Goal: Information Seeking & Learning: Learn about a topic

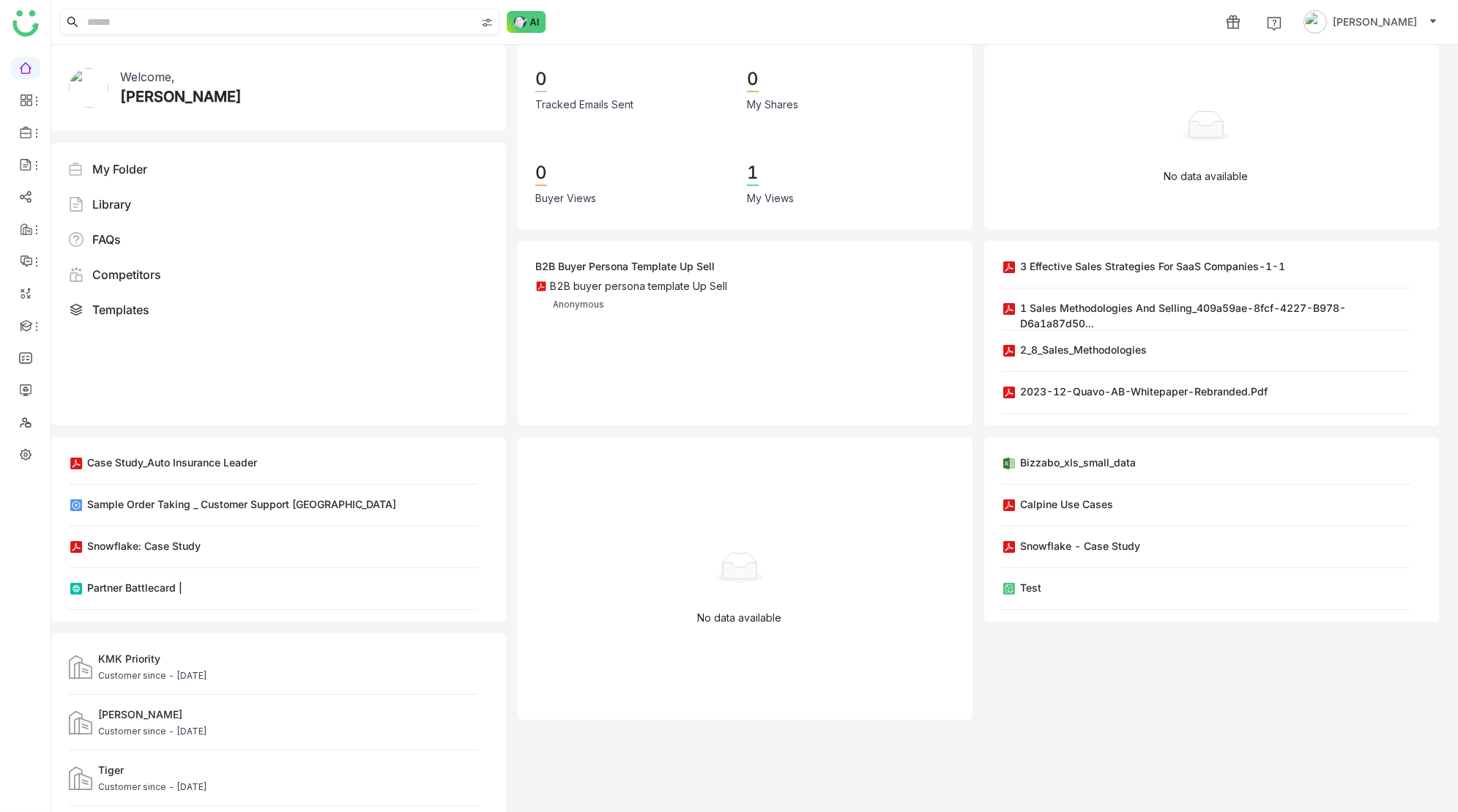
click at [167, 16] on input at bounding box center [279, 22] width 391 height 25
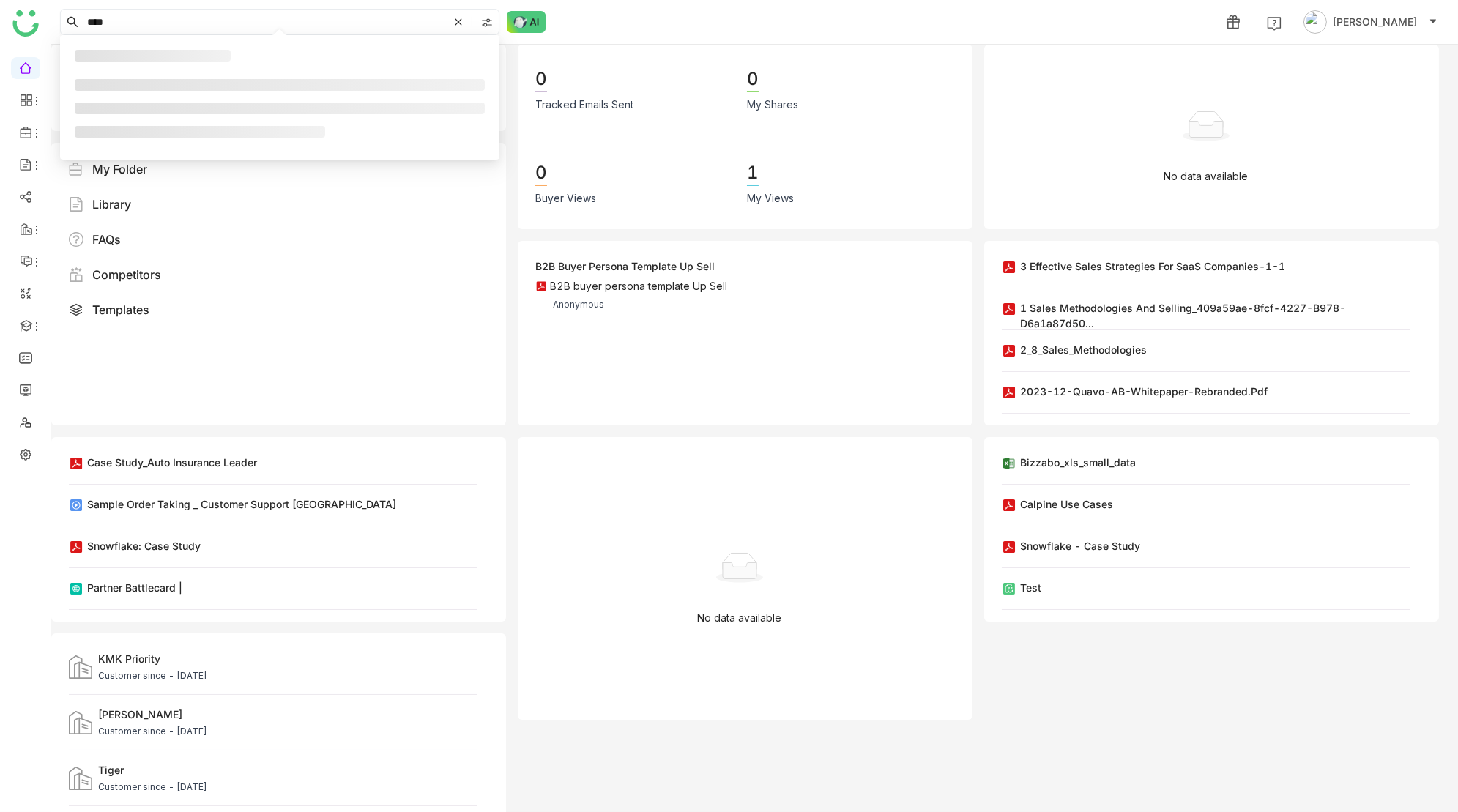
type input "****"
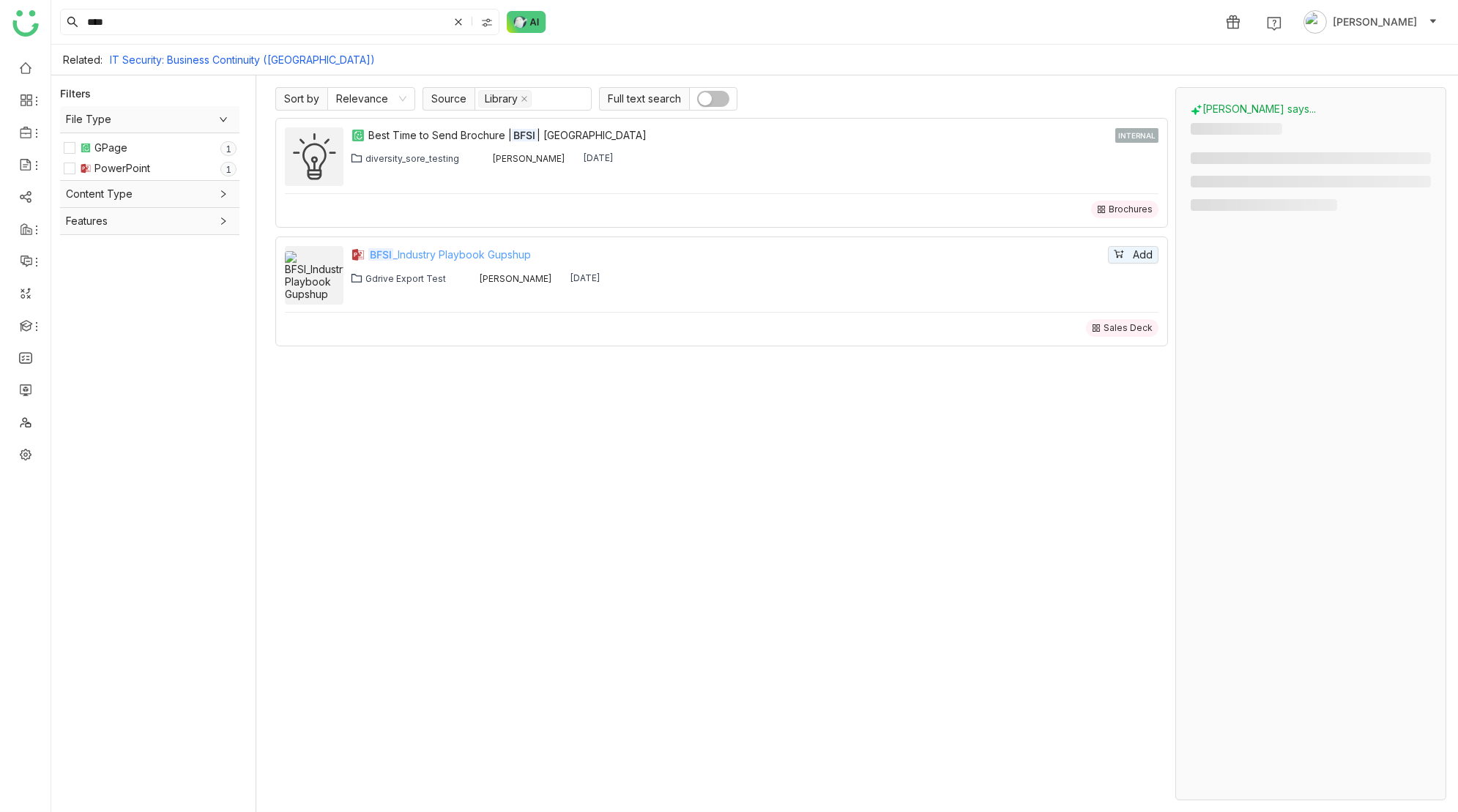
click at [454, 252] on div "BFSI _Industry Playbook Gupshup" at bounding box center [736, 255] width 736 height 16
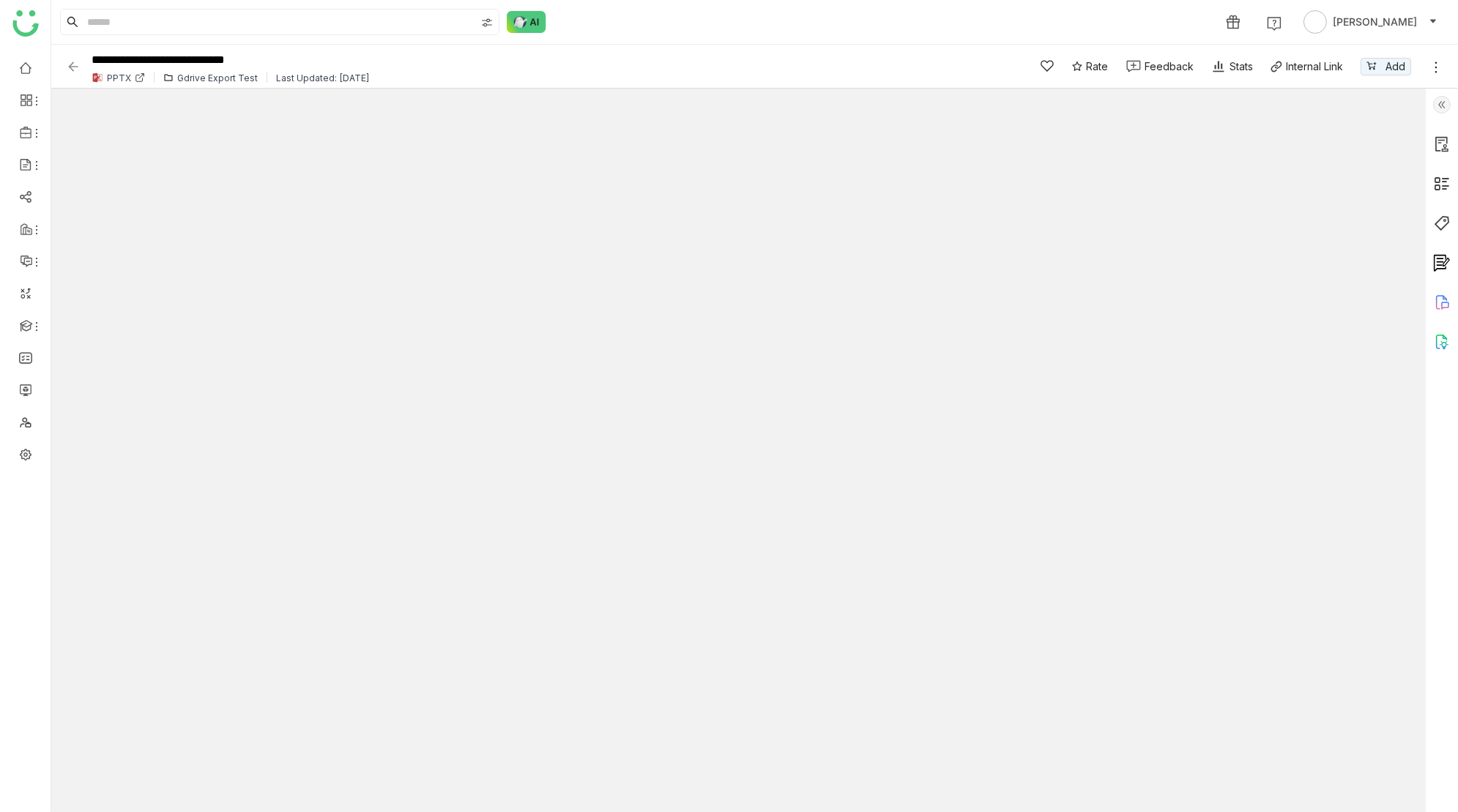
type input "*"
